Goal: Information Seeking & Learning: Learn about a topic

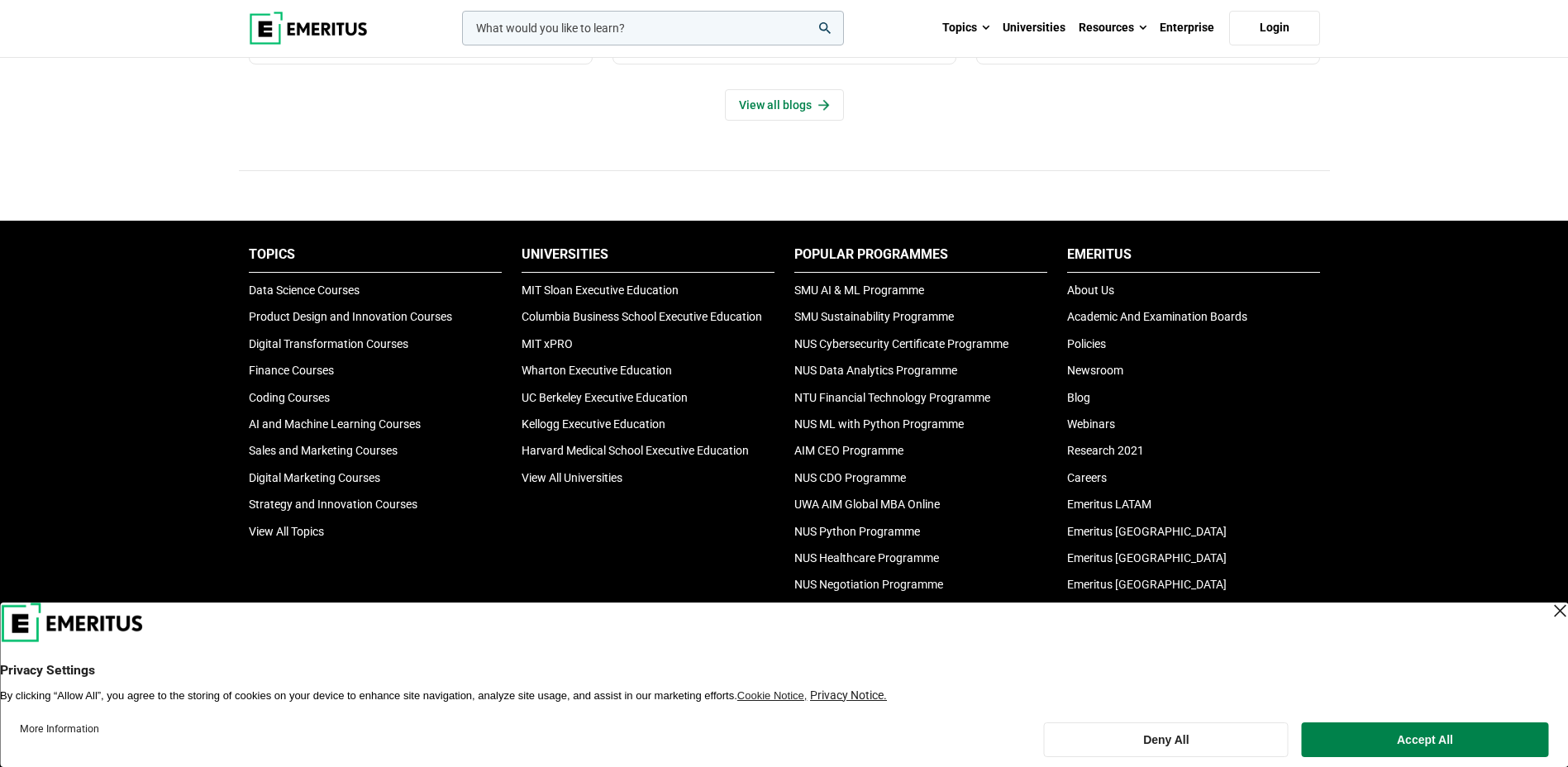
scroll to position [5479, 0]
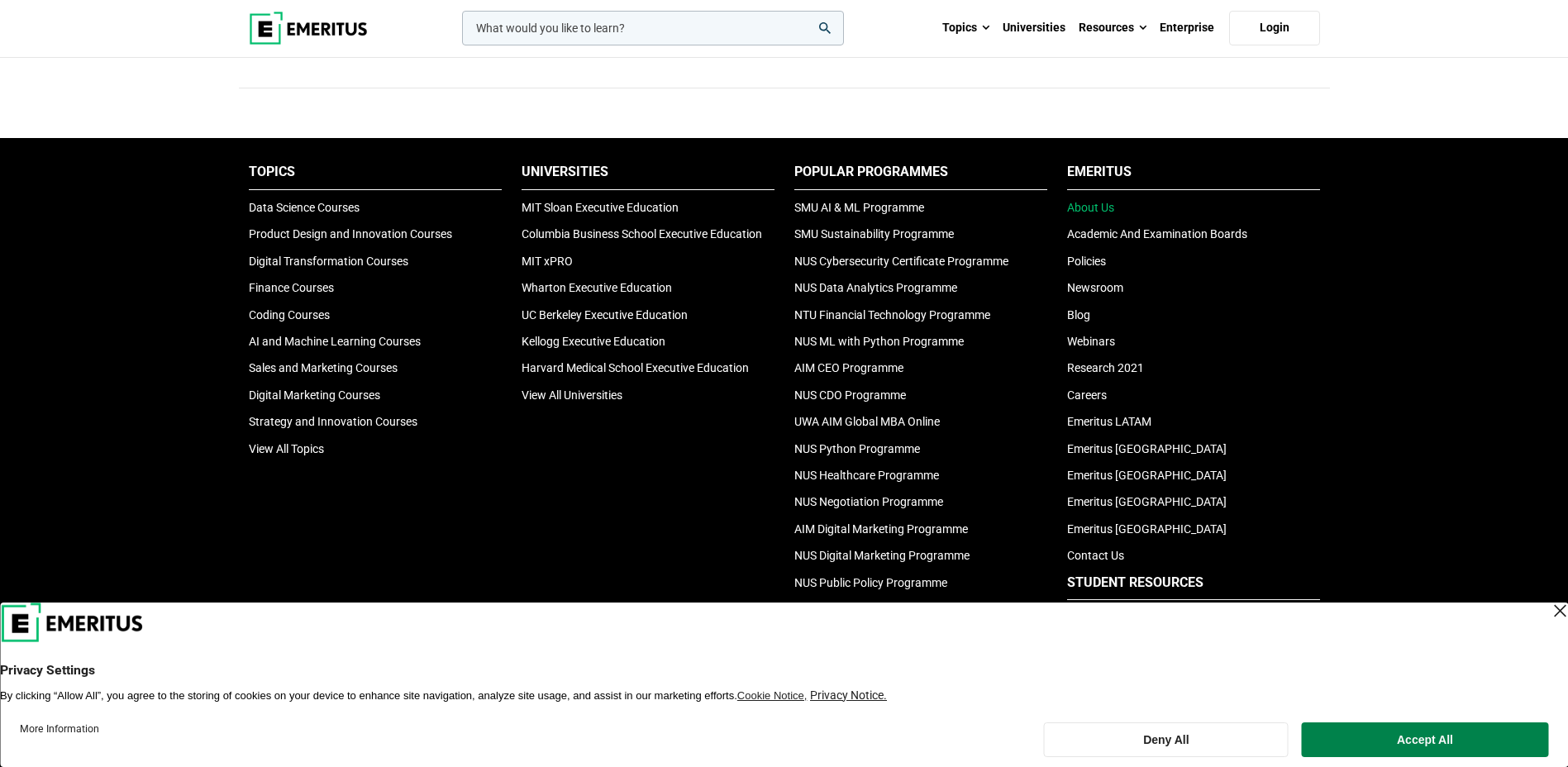
click at [1088, 202] on link "About Us" at bounding box center [1090, 207] width 47 height 13
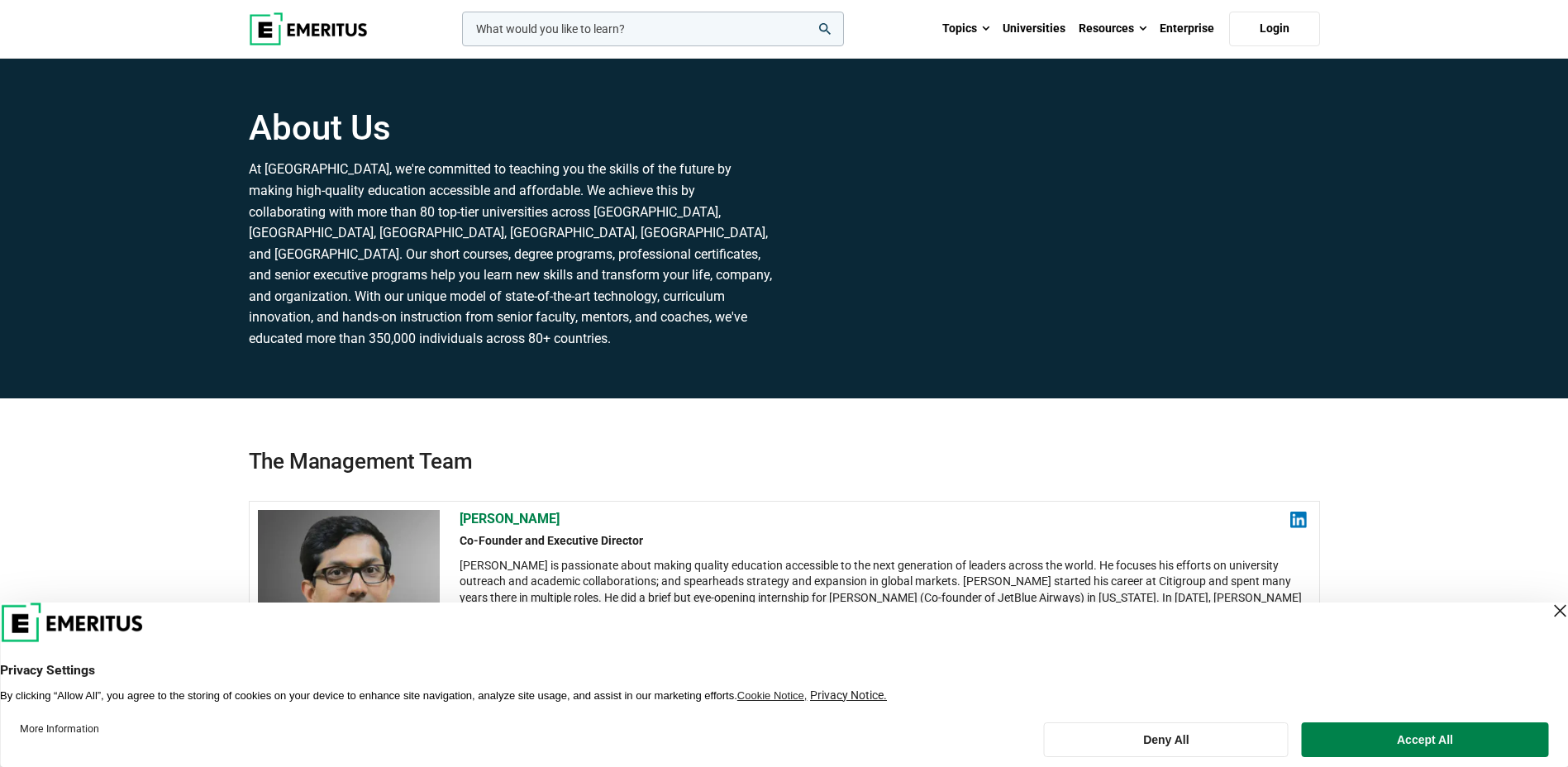
click at [409, 128] on h1 "About Us" at bounding box center [511, 128] width 526 height 42
click at [295, 177] on p "At Emeritus, we're committed to teaching you the skills of the future by making…" at bounding box center [511, 254] width 526 height 190
copy p "Emeritus"
